Goal: Browse casually: Explore the website without a specific task or goal

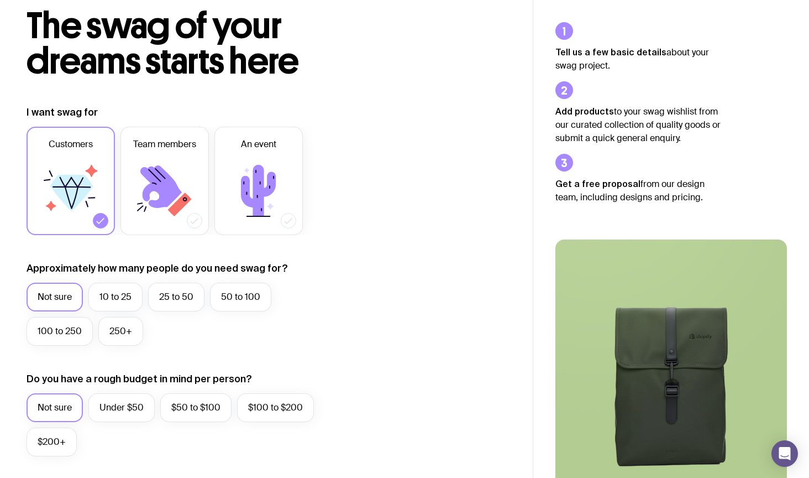
scroll to position [132, 0]
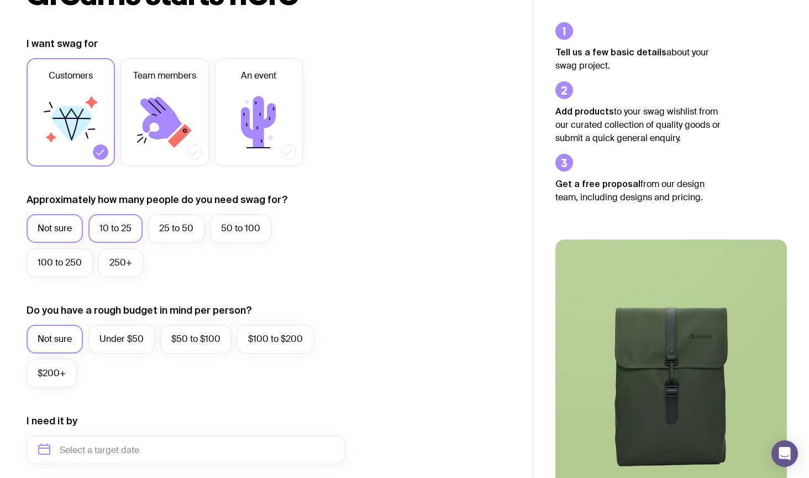
click at [117, 216] on label "10 to 25" at bounding box center [115, 228] width 54 height 29
click at [0, 0] on input "10 to 25" at bounding box center [0, 0] width 0 height 0
click at [134, 343] on label "Under $50" at bounding box center [121, 338] width 66 height 29
click at [0, 0] on input "Under $50" at bounding box center [0, 0] width 0 height 0
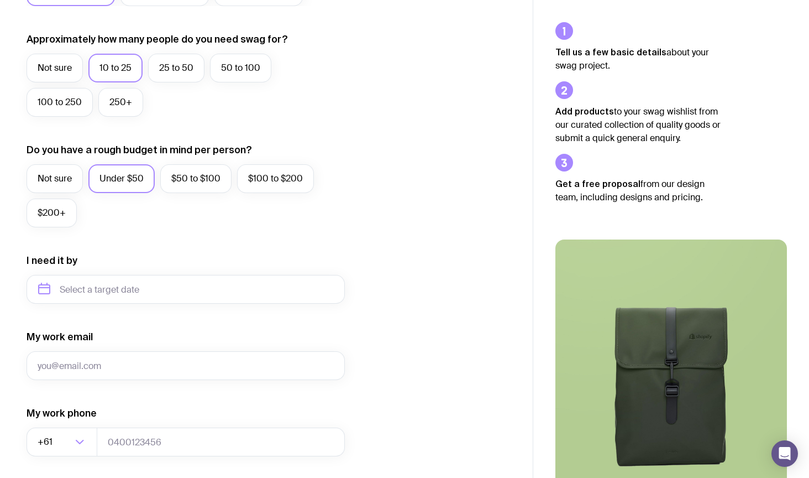
scroll to position [294, 0]
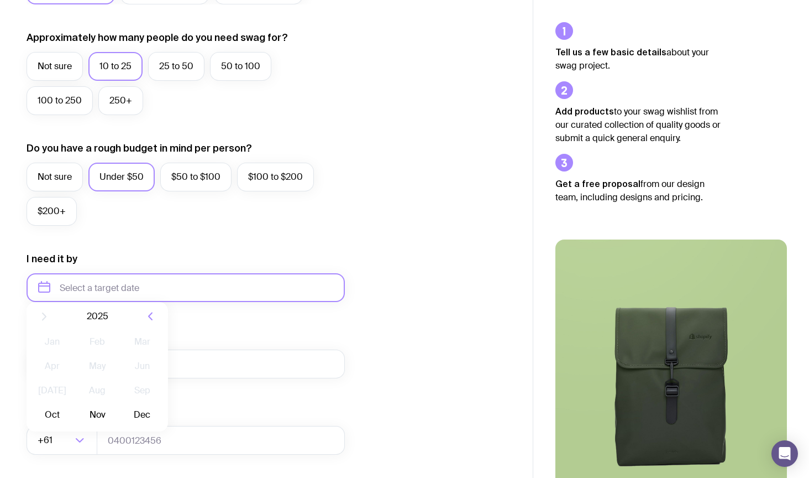
click at [111, 291] on input "text" at bounding box center [186, 287] width 318 height 29
click at [268, 293] on input "text" at bounding box center [186, 287] width 318 height 29
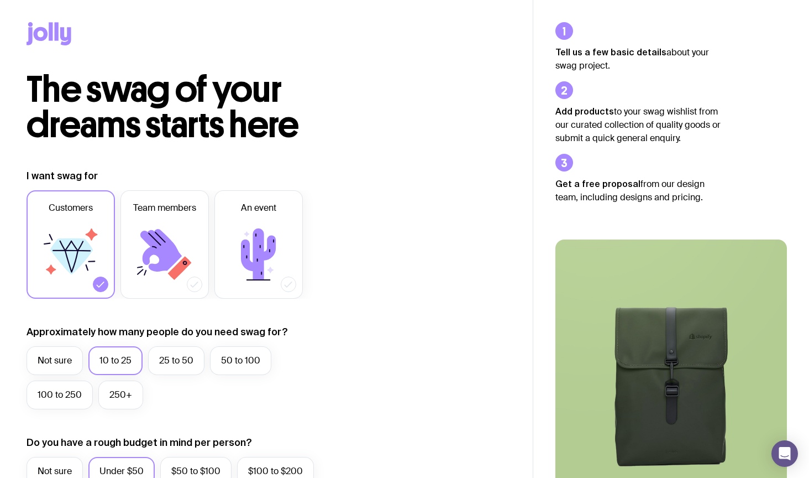
scroll to position [0, 0]
click at [54, 25] on icon at bounding box center [49, 33] width 45 height 23
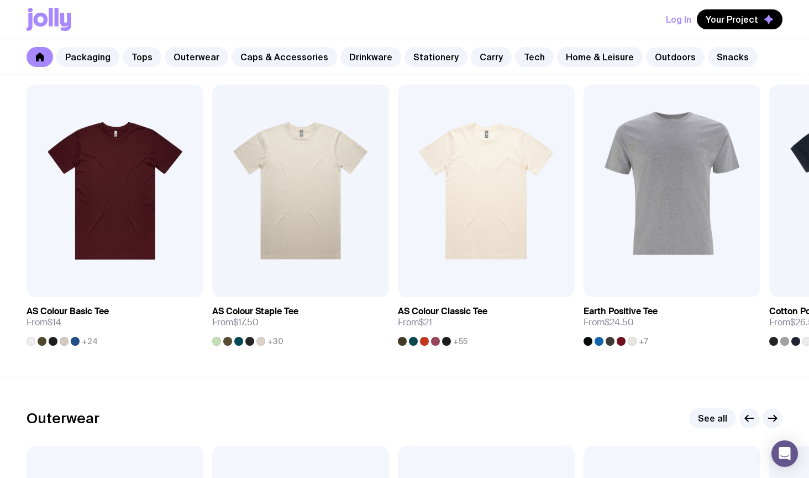
scroll to position [569, 0]
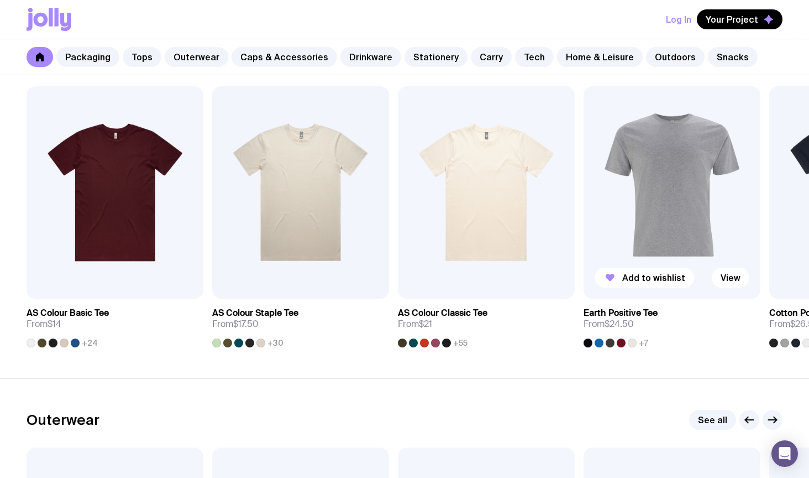
click at [653, 217] on img at bounding box center [672, 192] width 177 height 212
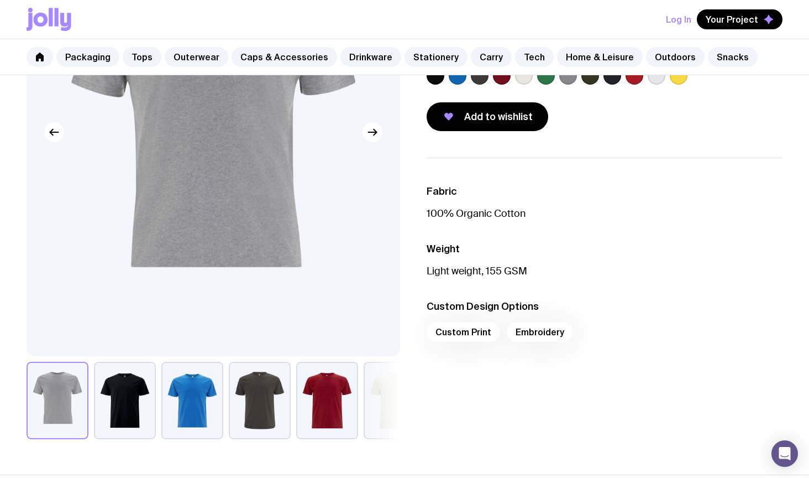
scroll to position [196, 0]
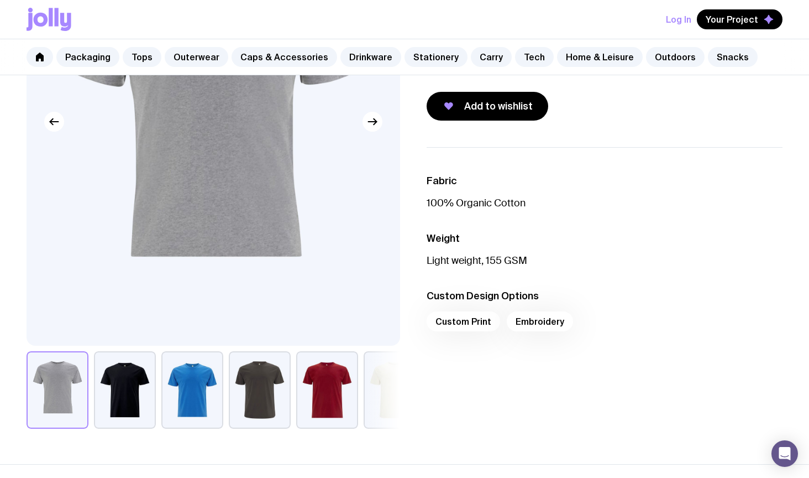
click at [379, 381] on button "button" at bounding box center [395, 389] width 62 height 77
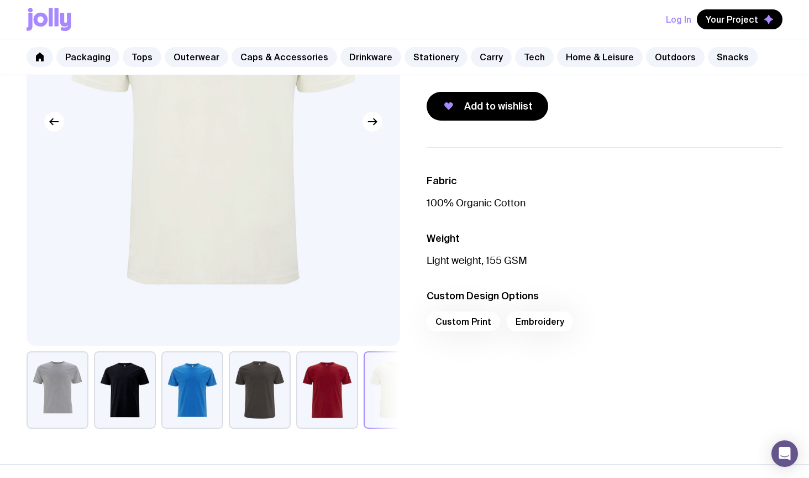
click at [316, 390] on button "button" at bounding box center [327, 389] width 62 height 77
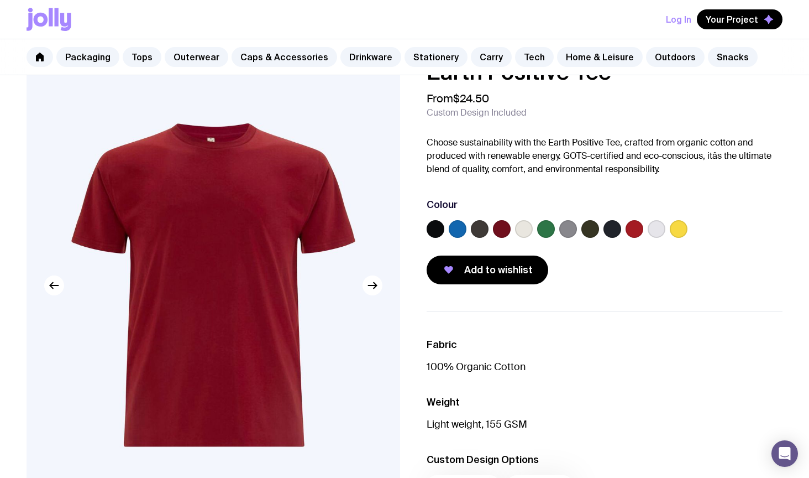
scroll to position [29, 0]
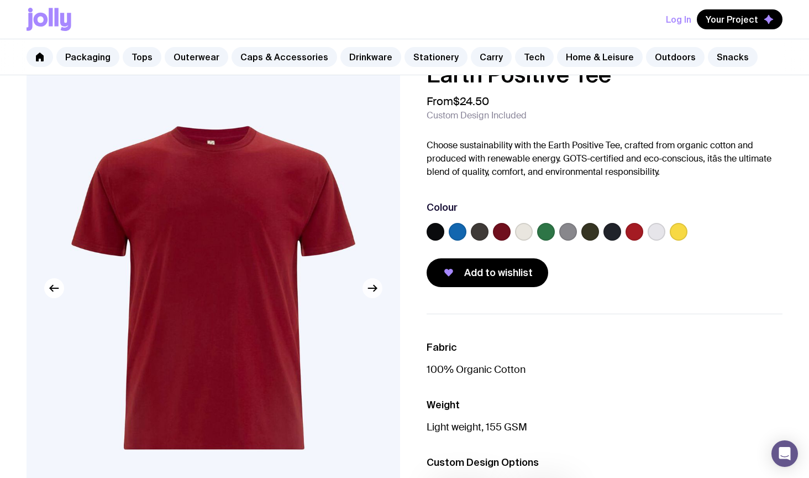
click at [367, 286] on icon "button" at bounding box center [372, 287] width 13 height 13
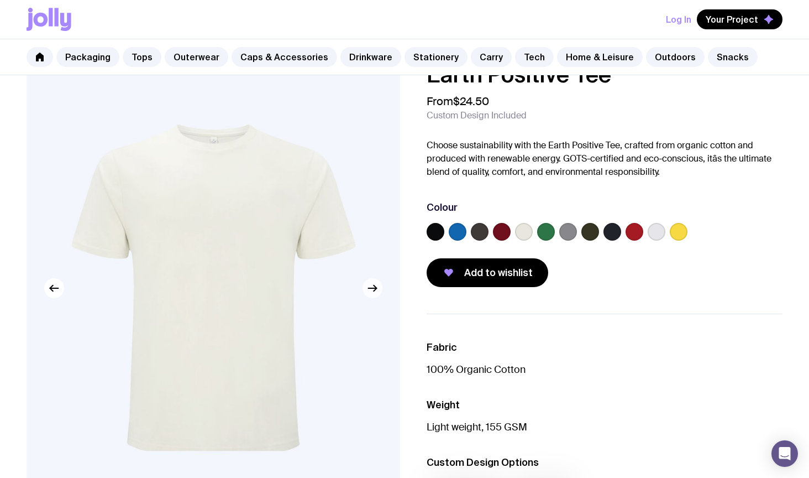
click at [367, 286] on icon "button" at bounding box center [372, 287] width 13 height 13
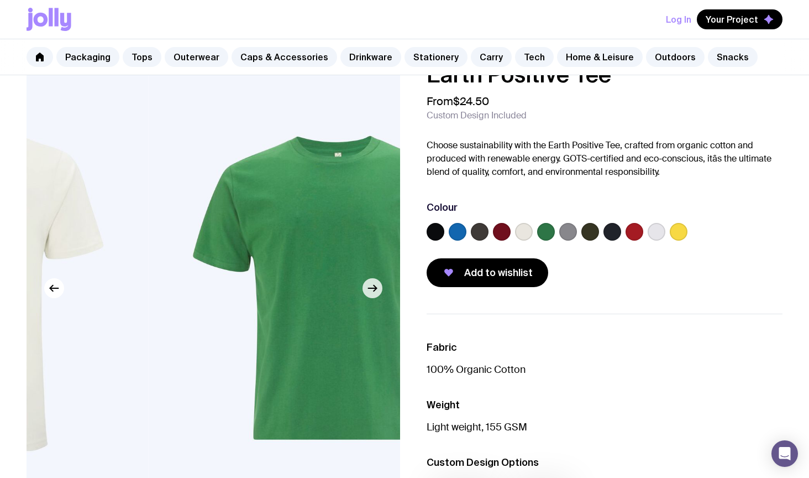
click at [367, 286] on icon "button" at bounding box center [372, 287] width 13 height 13
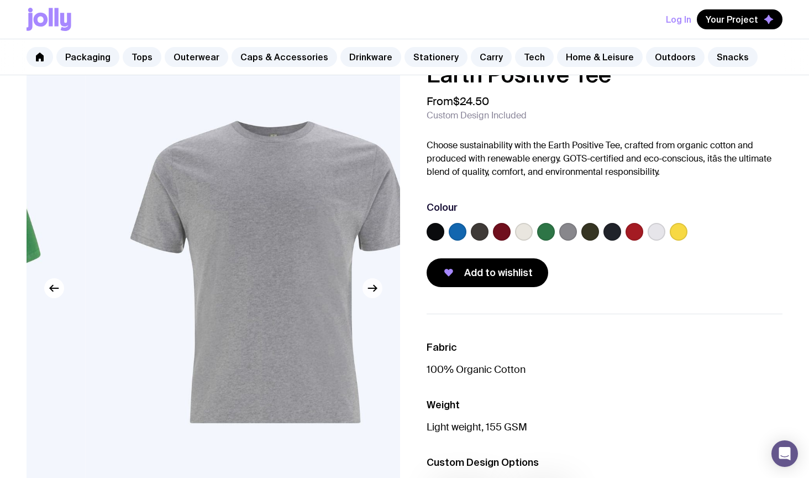
click at [367, 286] on icon "button" at bounding box center [372, 287] width 13 height 13
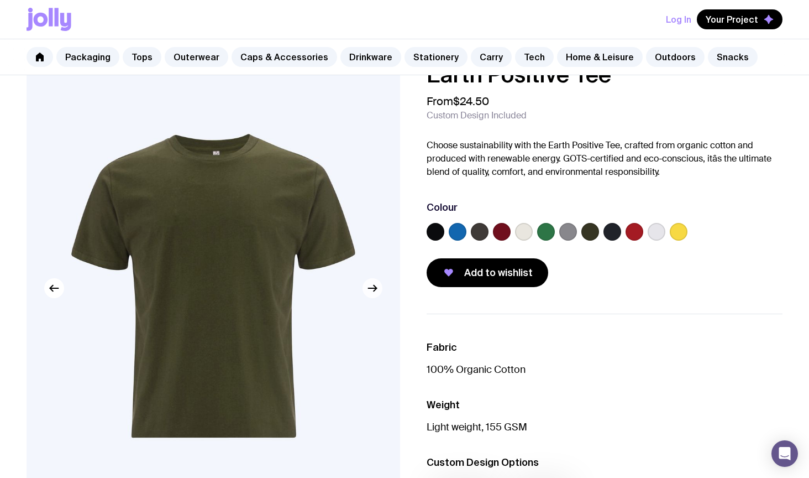
click at [367, 286] on icon "button" at bounding box center [372, 287] width 13 height 13
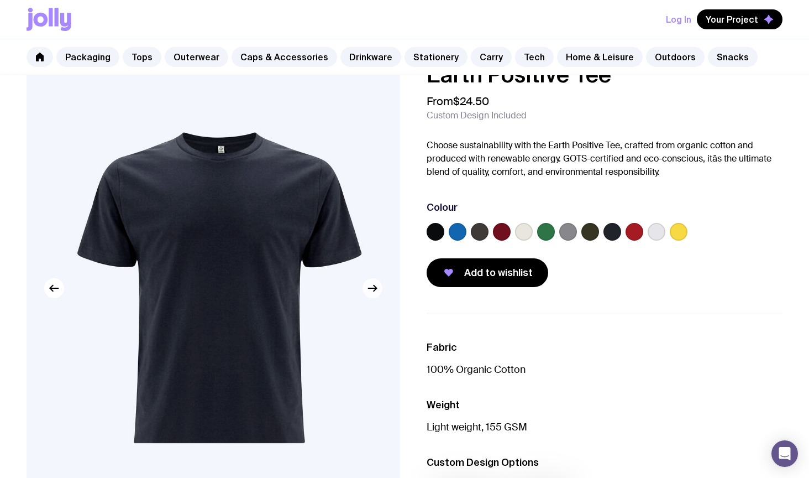
click at [367, 286] on icon "button" at bounding box center [372, 287] width 13 height 13
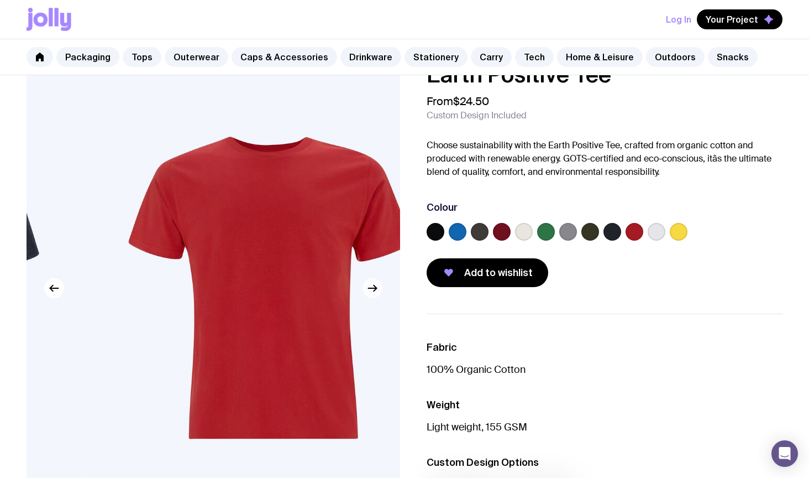
click at [367, 286] on icon "button" at bounding box center [372, 287] width 13 height 13
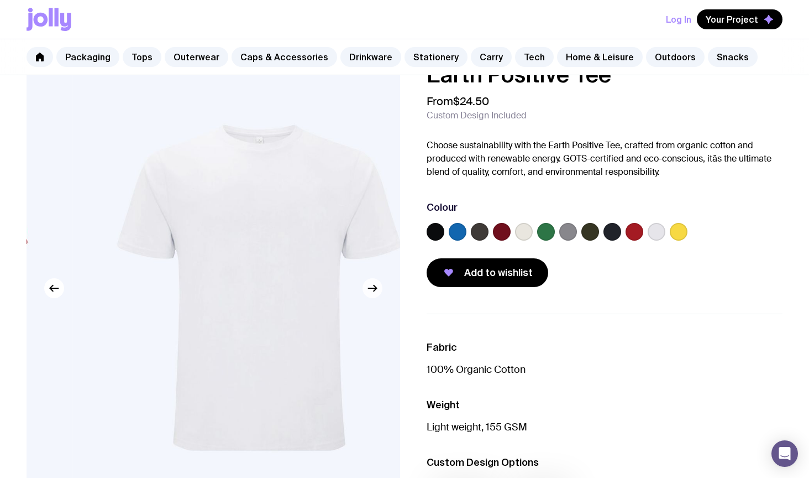
click at [367, 286] on icon "button" at bounding box center [372, 287] width 13 height 13
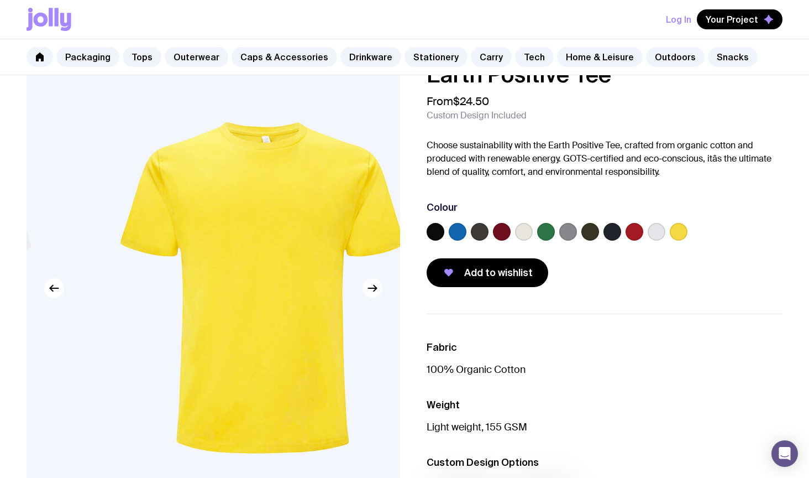
click at [367, 286] on icon "button" at bounding box center [372, 287] width 13 height 13
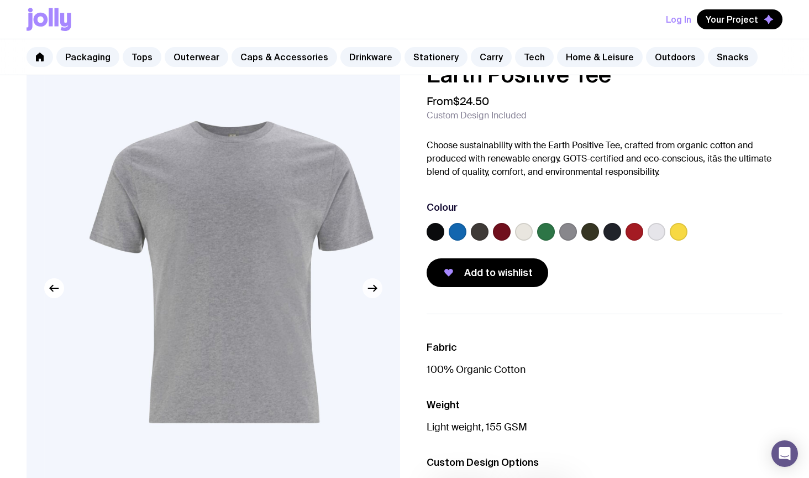
click at [367, 286] on icon "button" at bounding box center [372, 287] width 13 height 13
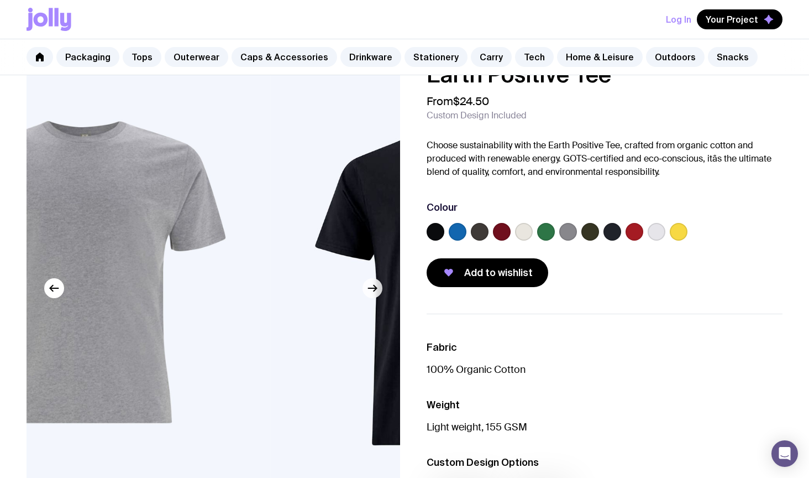
click at [367, 286] on icon "button" at bounding box center [372, 287] width 13 height 13
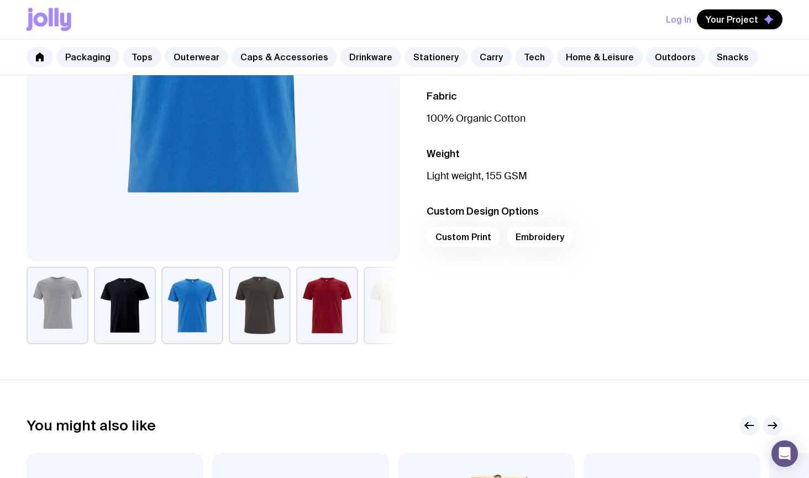
scroll to position [569, 0]
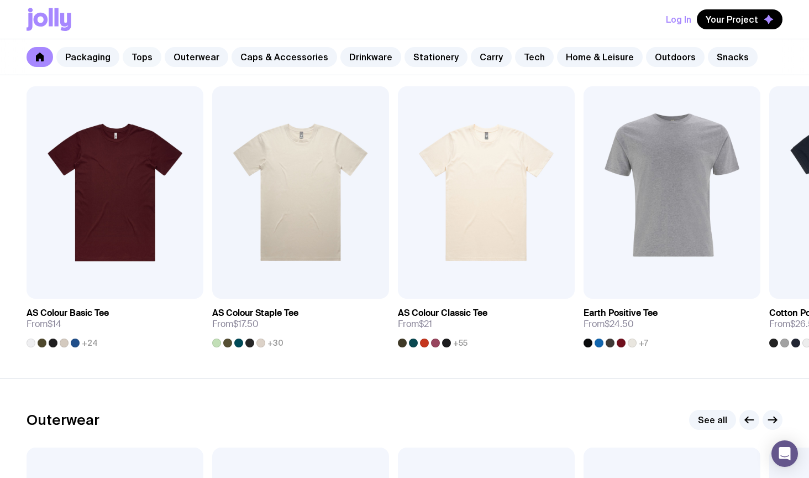
click at [141, 57] on link "Tops" at bounding box center [142, 57] width 39 height 20
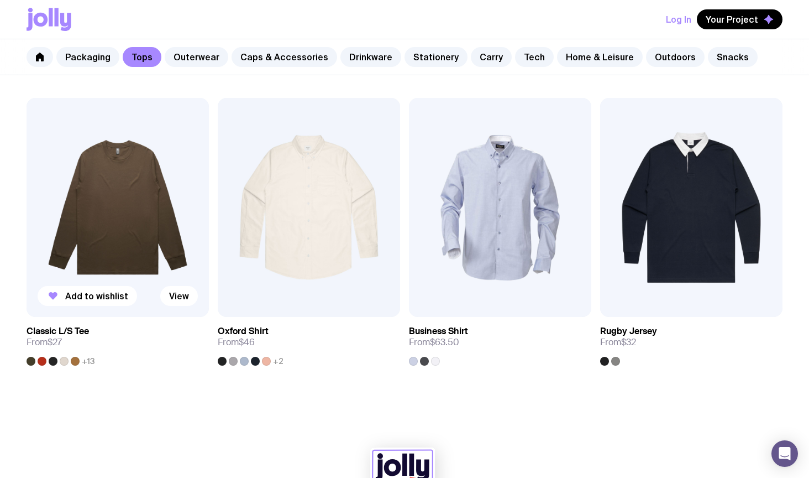
scroll to position [1095, 0]
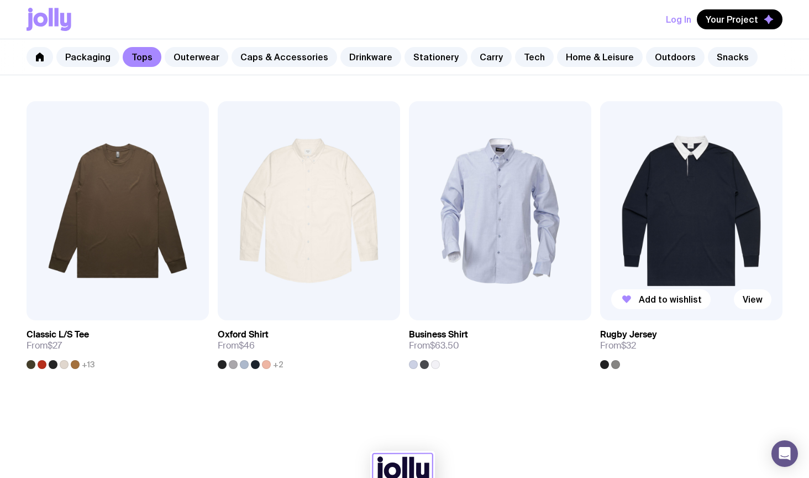
click at [700, 229] on img at bounding box center [691, 210] width 182 height 219
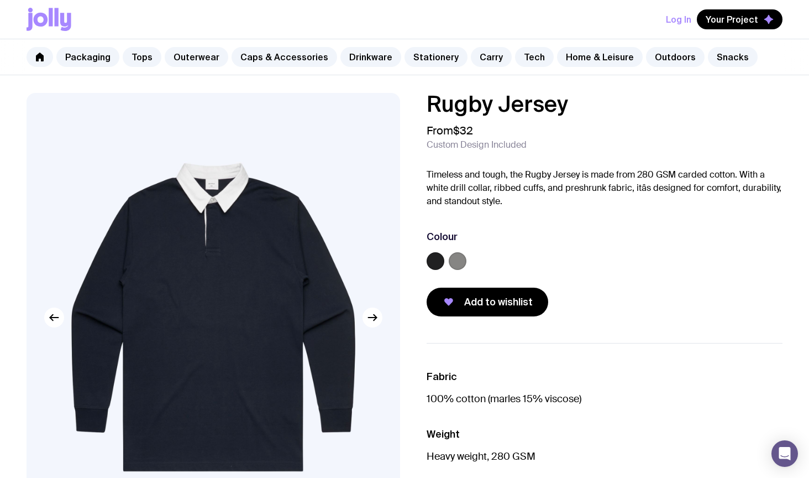
click at [459, 259] on label at bounding box center [458, 261] width 18 height 18
click at [0, 0] on input "radio" at bounding box center [0, 0] width 0 height 0
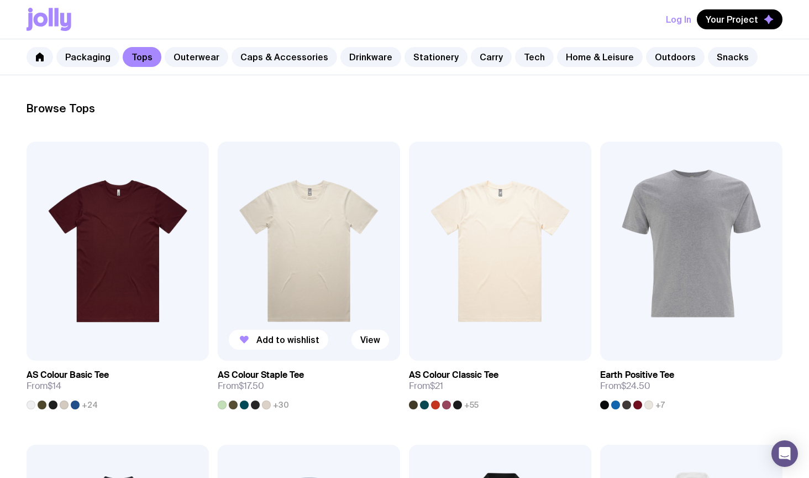
scroll to position [120, 0]
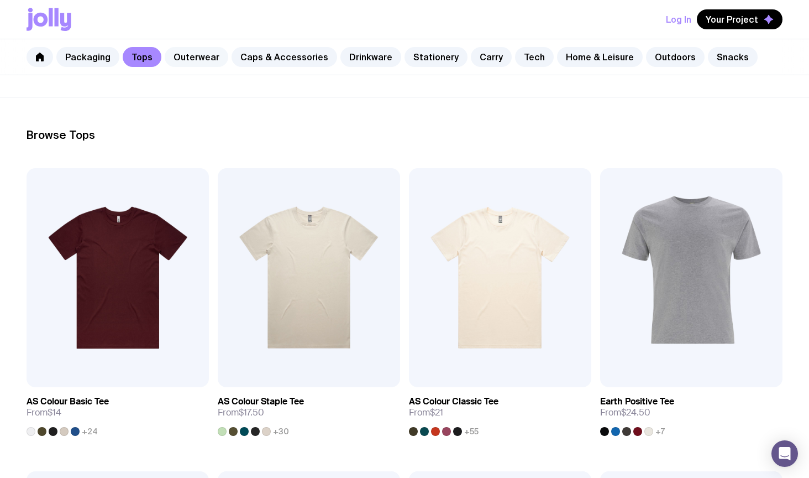
click at [182, 62] on link "Outerwear" at bounding box center [197, 57] width 64 height 20
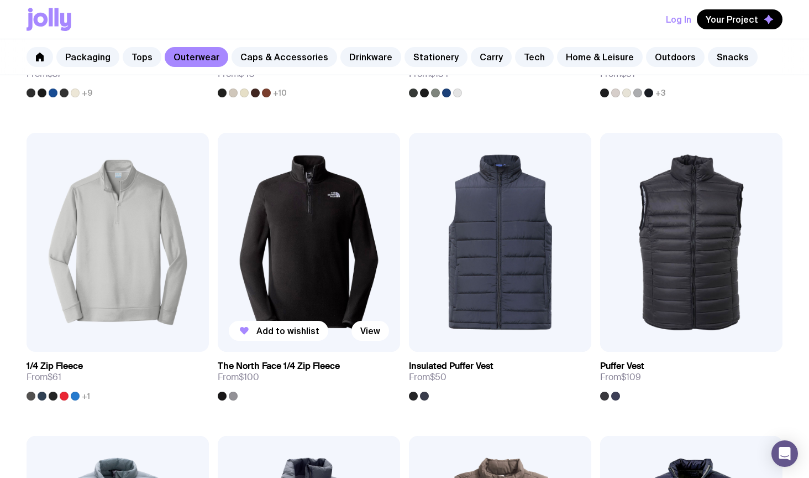
scroll to position [450, 0]
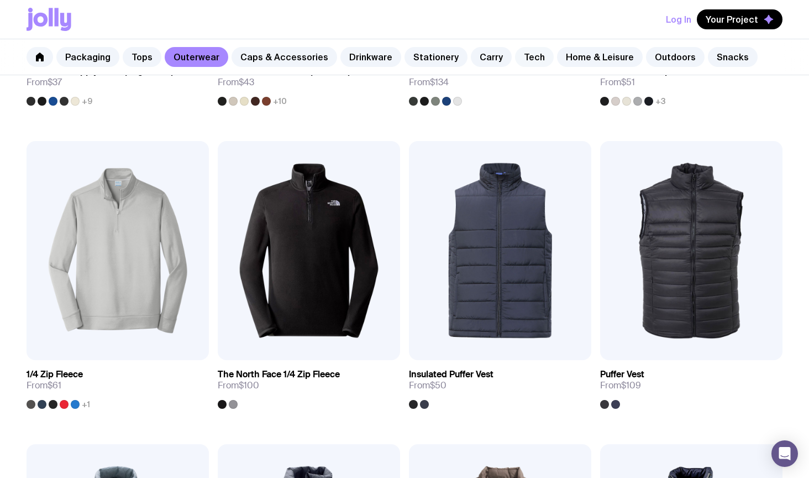
click at [520, 54] on link "Tech" at bounding box center [534, 57] width 39 height 20
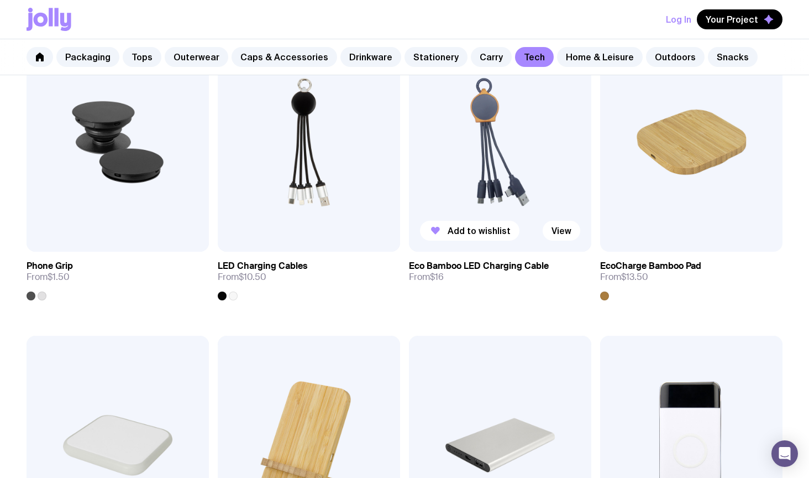
scroll to position [267, 0]
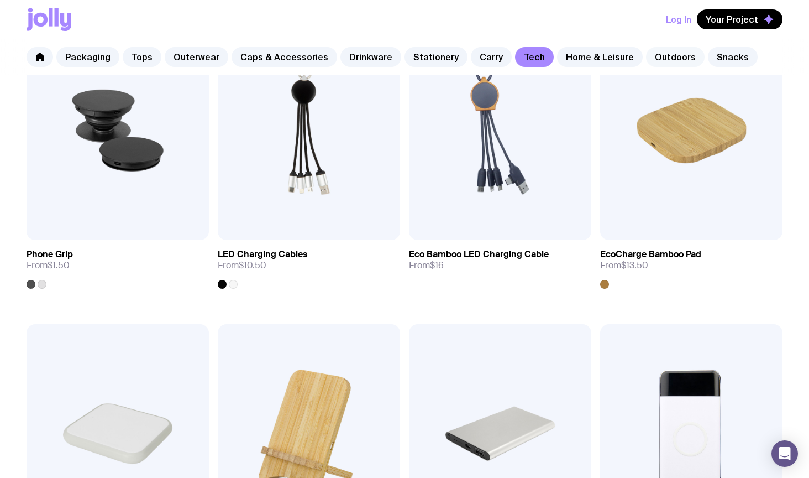
click at [662, 63] on link "Outdoors" at bounding box center [675, 57] width 59 height 20
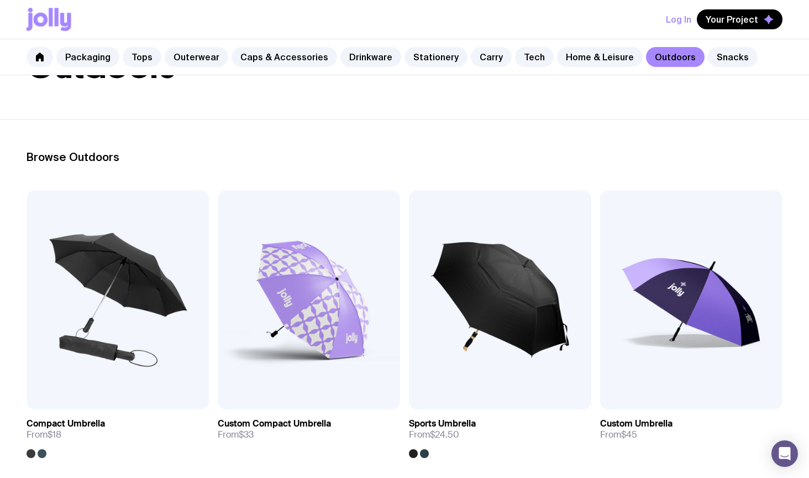
scroll to position [242, 0]
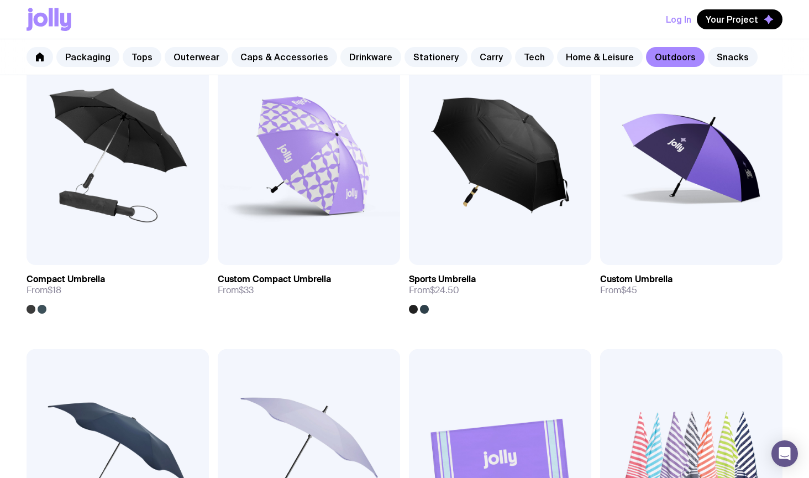
click at [368, 47] on div "Packaging Tops Outerwear Caps & Accessories Drinkware Stationery Carry Tech Hom…" at bounding box center [404, 57] width 809 height 36
click at [368, 60] on link "Drinkware" at bounding box center [370, 57] width 61 height 20
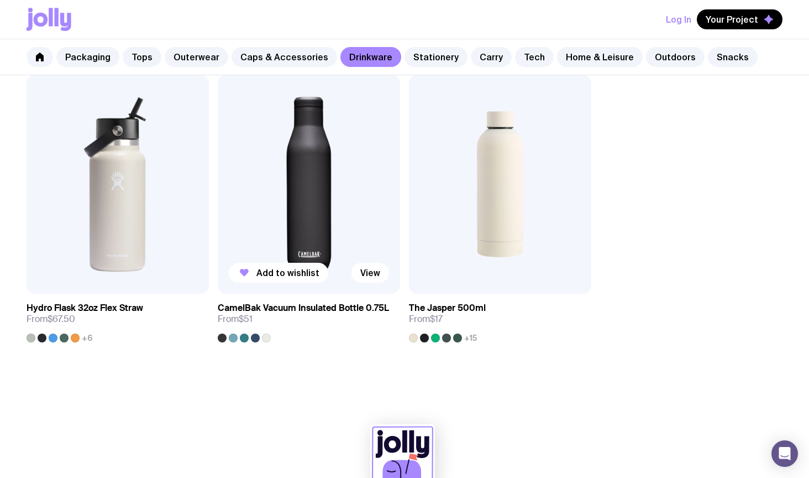
scroll to position [1720, 0]
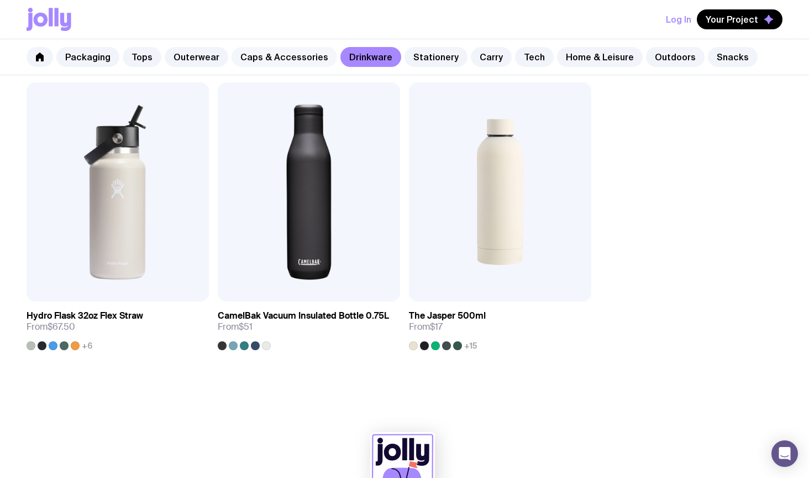
click at [293, 50] on link "Caps & Accessories" at bounding box center [285, 57] width 106 height 20
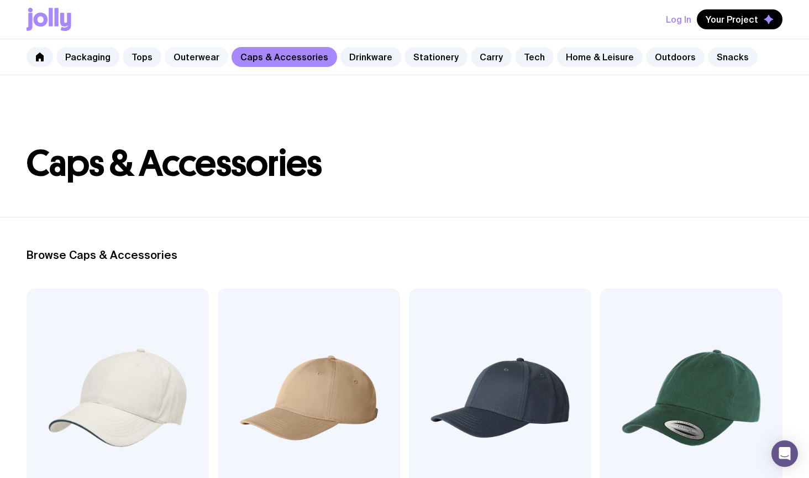
click at [196, 57] on link "Outerwear" at bounding box center [197, 57] width 64 height 20
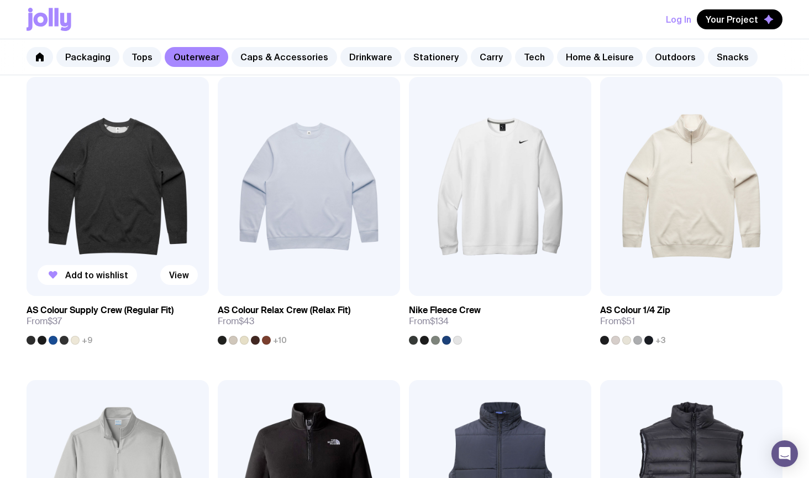
scroll to position [209, 0]
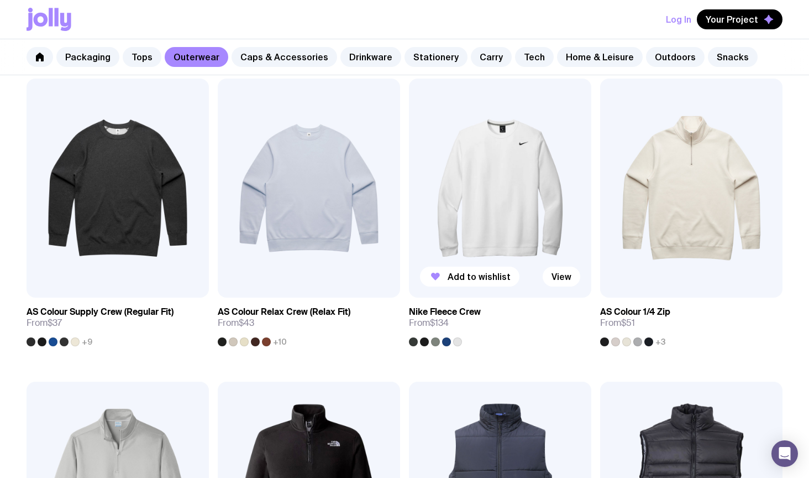
click at [486, 197] on img at bounding box center [500, 187] width 182 height 219
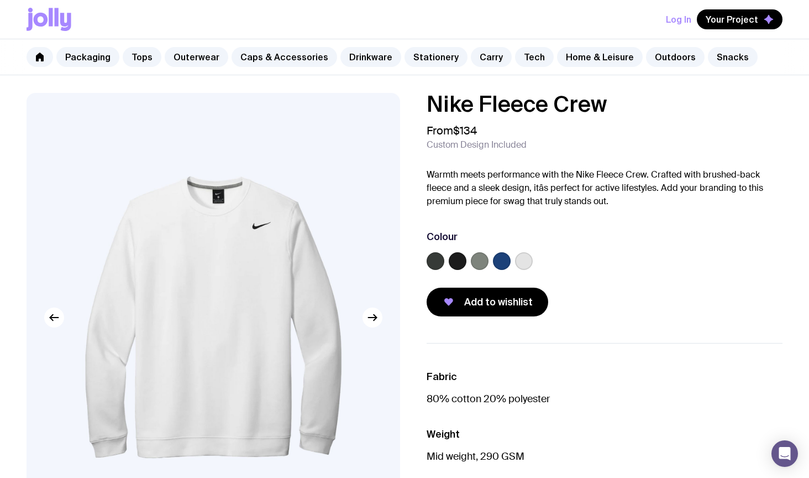
click at [144, 67] on div "Packaging Tops Outerwear Caps & Accessories Drinkware Stationery Carry Tech Hom…" at bounding box center [404, 57] width 809 height 36
click at [143, 64] on link "Tops" at bounding box center [142, 57] width 39 height 20
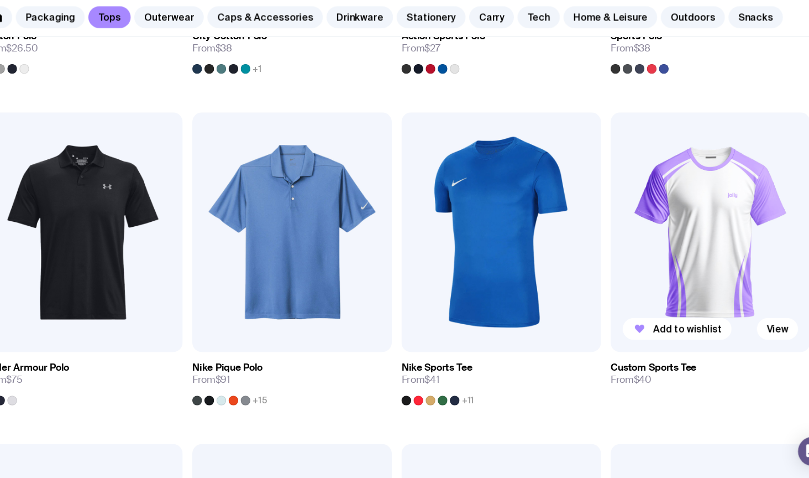
scroll to position [770, 0]
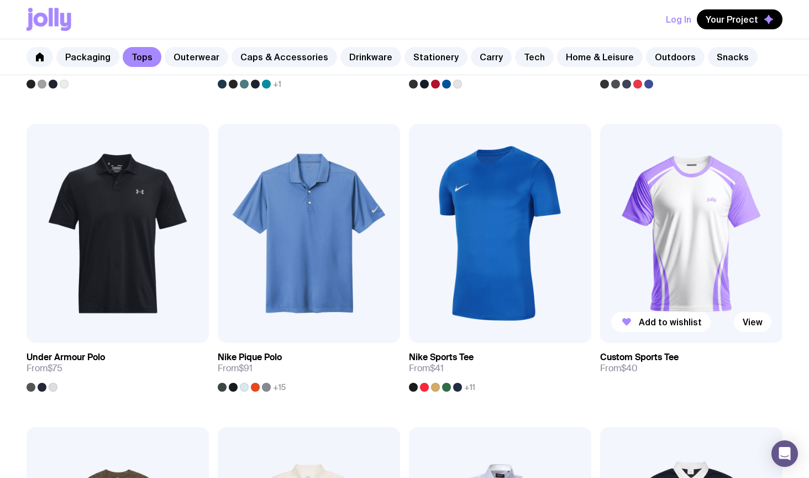
click at [694, 256] on img at bounding box center [691, 233] width 182 height 219
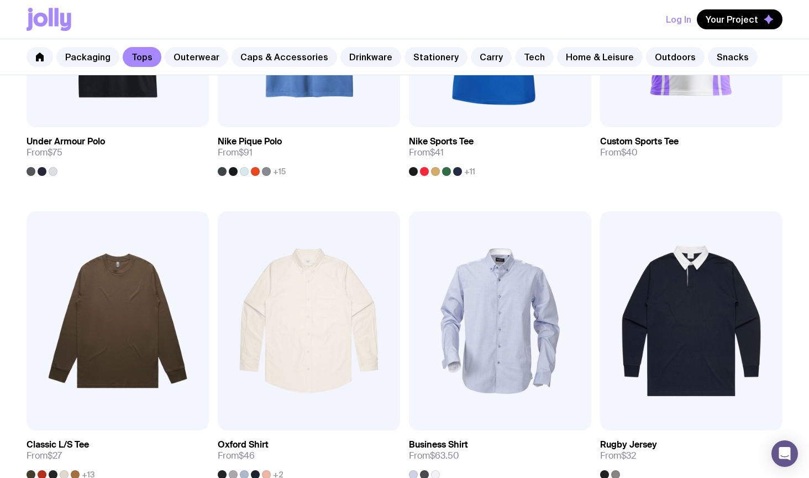
scroll to position [1060, 0]
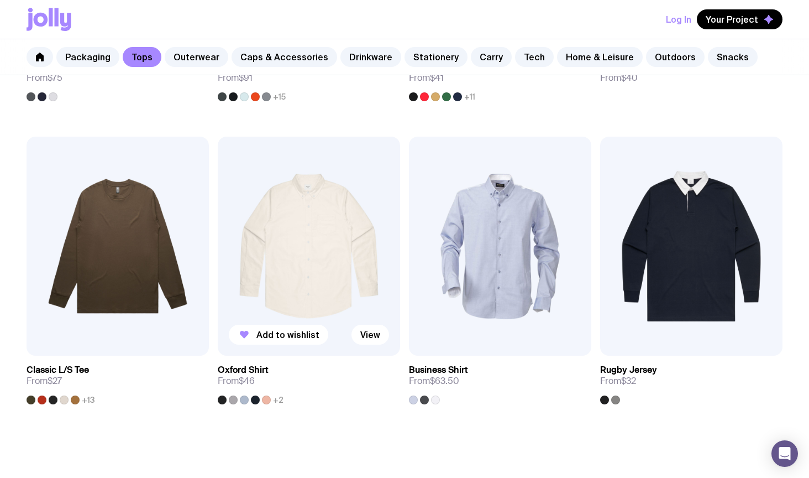
click at [339, 266] on img at bounding box center [309, 246] width 182 height 219
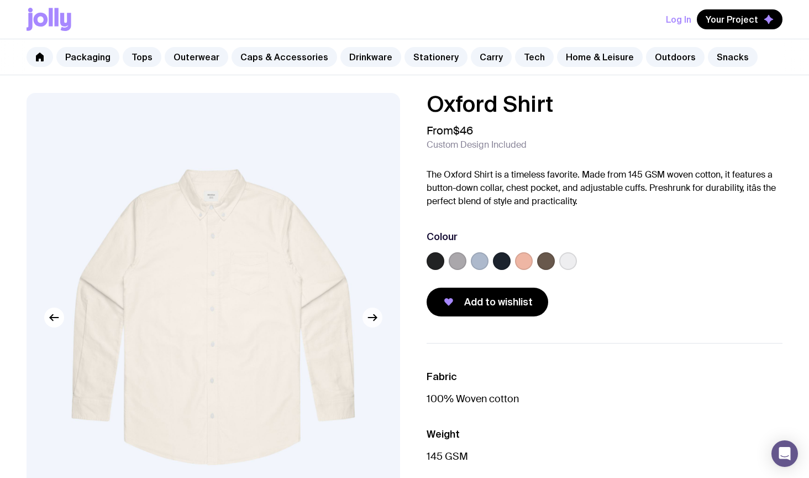
click at [376, 323] on icon "button" at bounding box center [372, 317] width 13 height 13
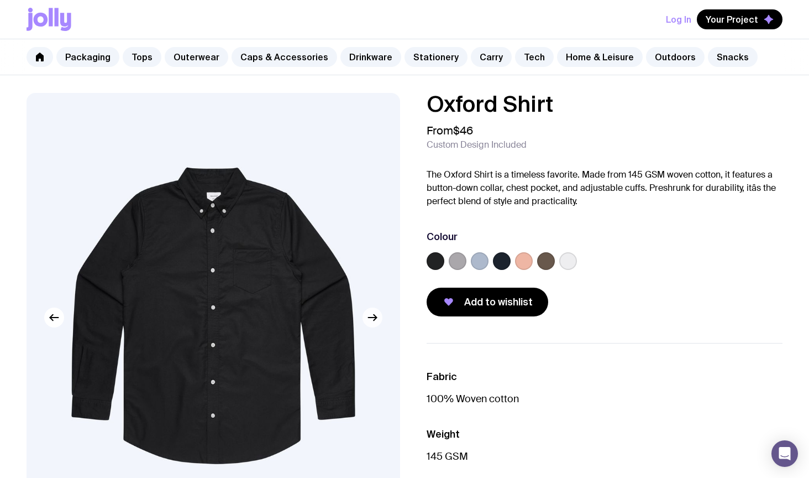
click at [375, 323] on icon "button" at bounding box center [372, 317] width 13 height 13
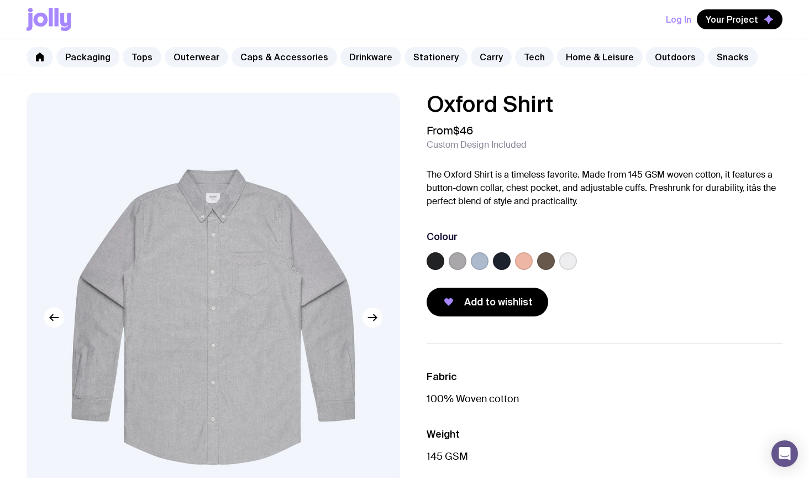
click at [206, 197] on img at bounding box center [214, 317] width 374 height 448
click at [212, 200] on img at bounding box center [214, 317] width 374 height 448
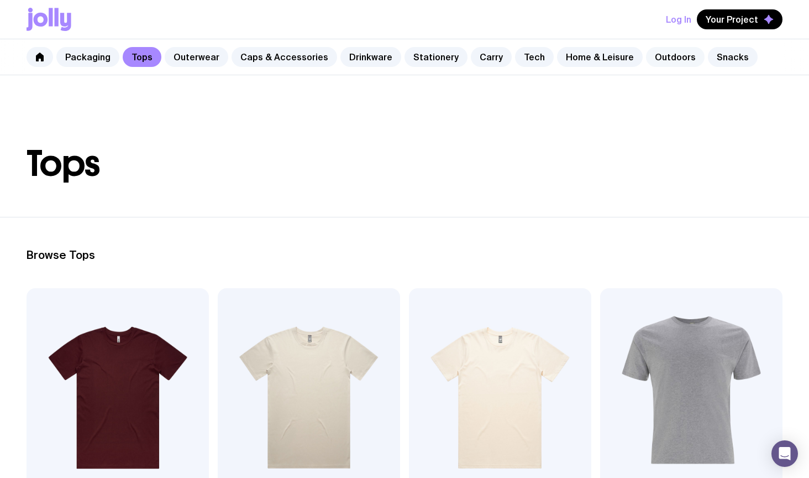
click at [658, 59] on link "Outdoors" at bounding box center [675, 57] width 59 height 20
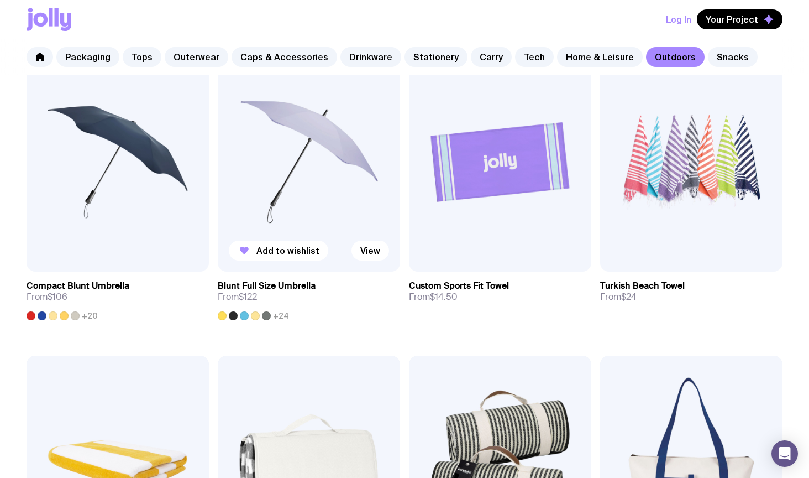
scroll to position [529, 0]
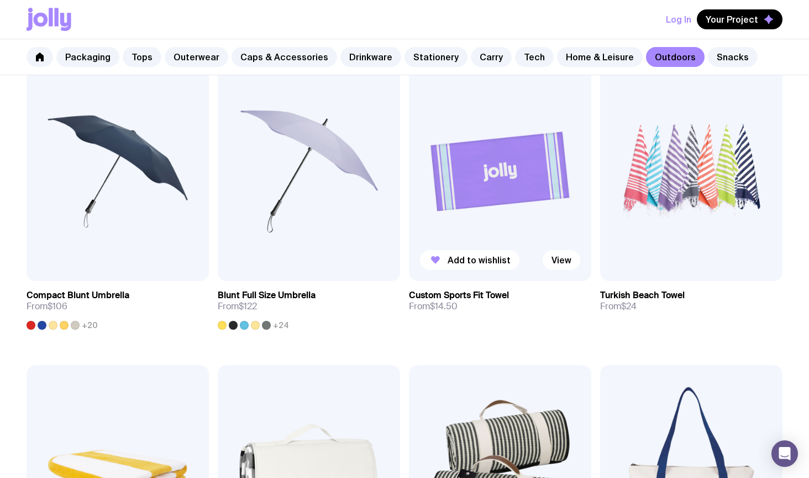
click at [490, 208] on img at bounding box center [500, 171] width 182 height 219
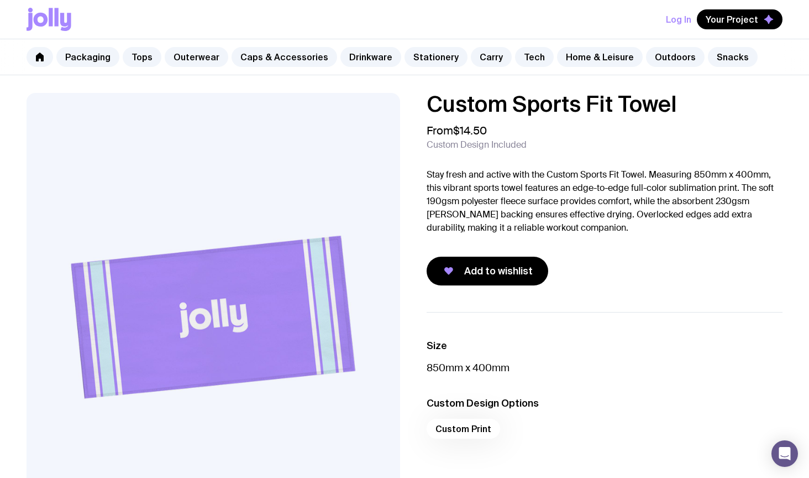
click at [486, 292] on div "Custom Sports Fit Towel From $14.50 Custom Design Included Stay fresh and activ…" at bounding box center [404, 317] width 809 height 448
click at [483, 268] on span "Add to wishlist" at bounding box center [498, 270] width 69 height 13
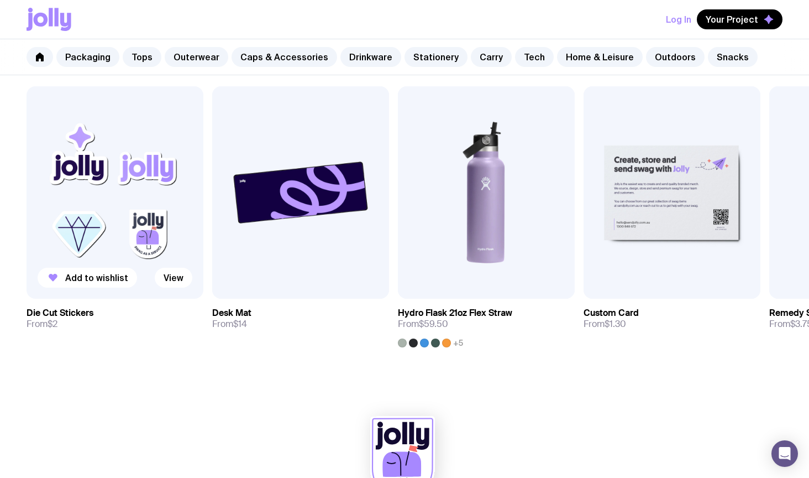
scroll to position [547, 0]
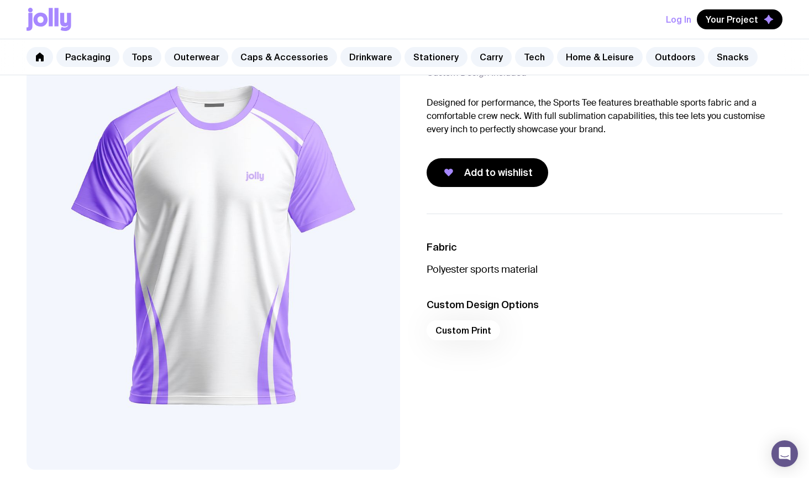
scroll to position [42, 0]
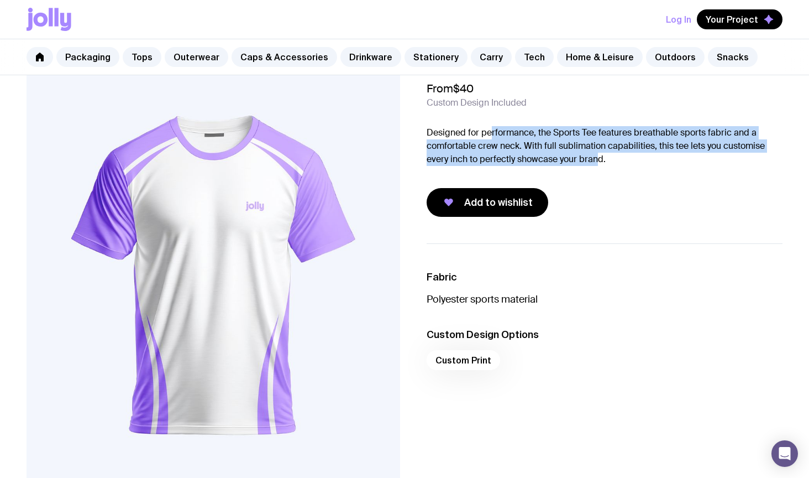
drag, startPoint x: 491, startPoint y: 134, endPoint x: 604, endPoint y: 154, distance: 114.5
click at [604, 154] on p "Designed for performance, the Sports Tee features breathable sports fabric and …" at bounding box center [605, 146] width 356 height 40
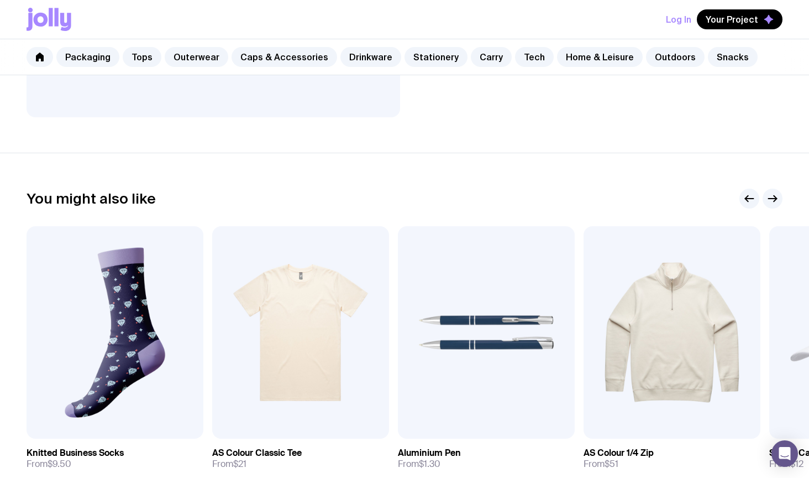
scroll to position [599, 0]
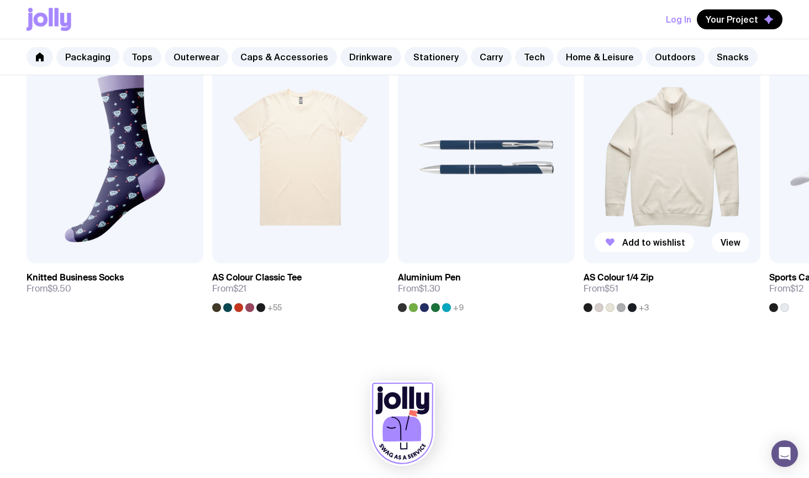
click at [657, 173] on img at bounding box center [672, 157] width 177 height 212
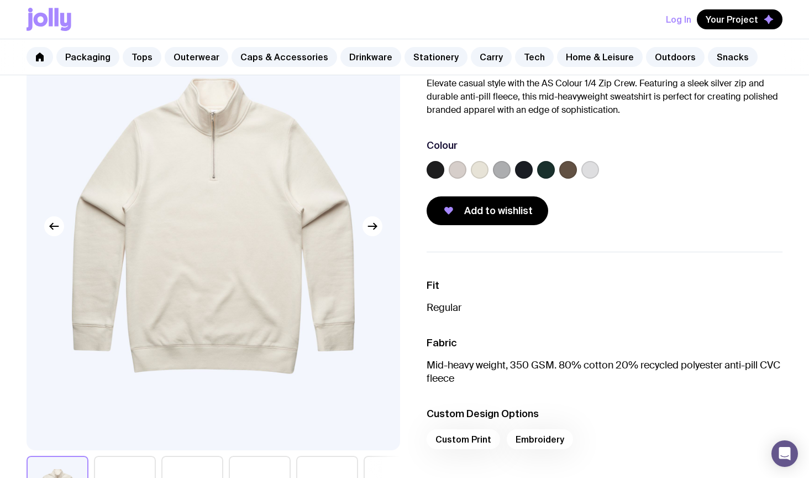
scroll to position [149, 0]
